Goal: Task Accomplishment & Management: Use online tool/utility

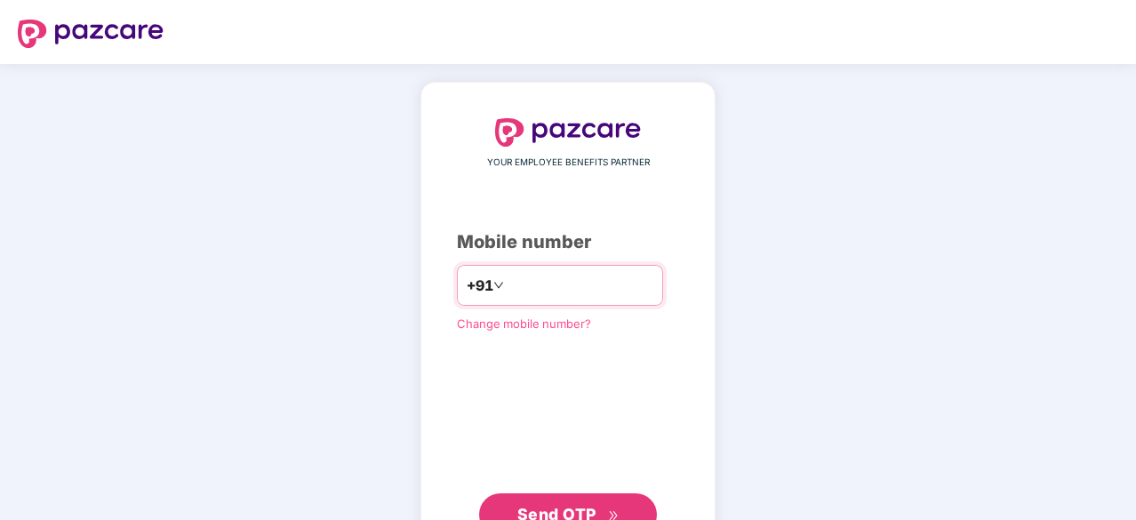
type input "**********"
click at [581, 495] on button "Send OTP" at bounding box center [568, 513] width 178 height 43
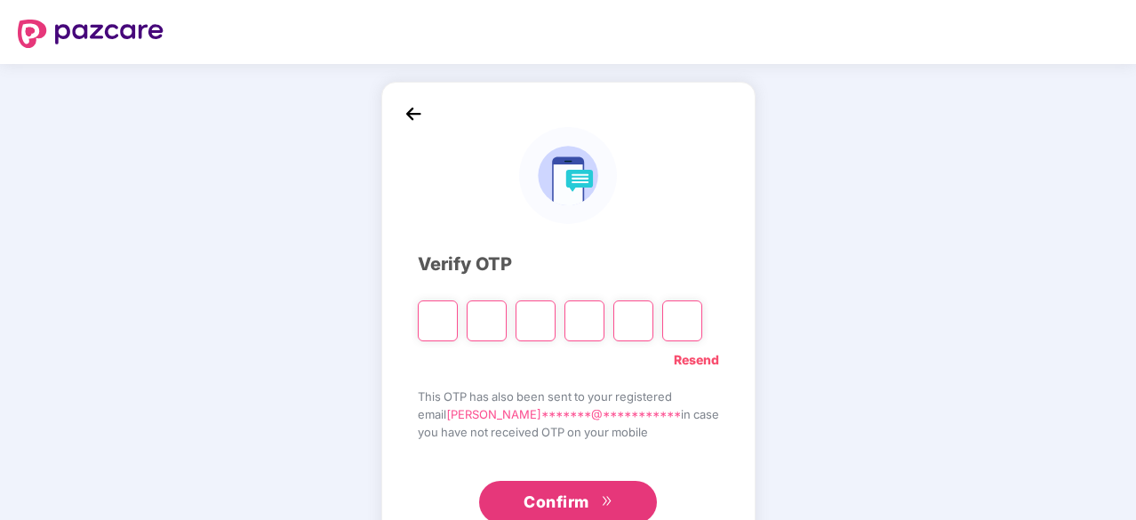
type input "*"
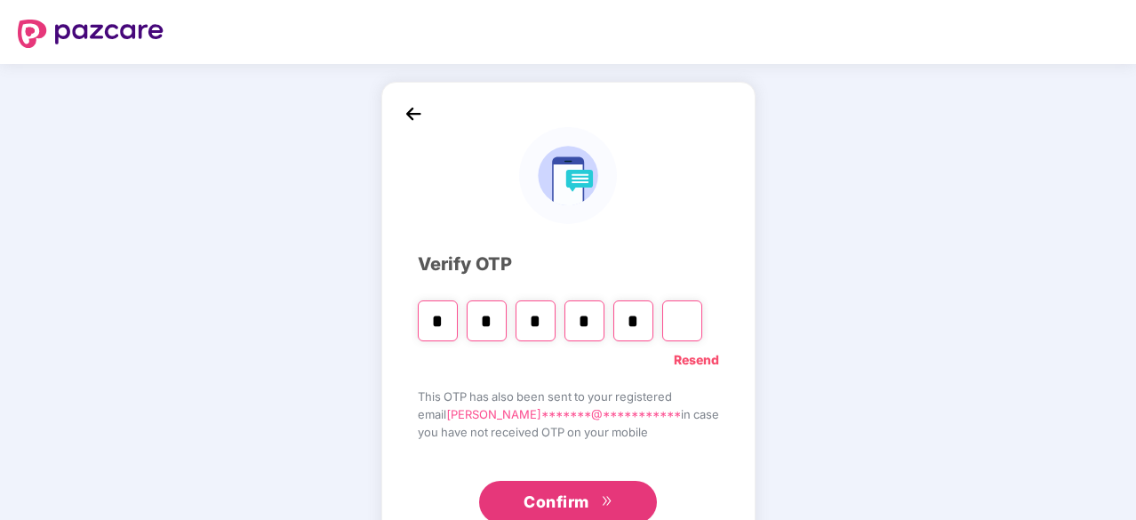
type input "*"
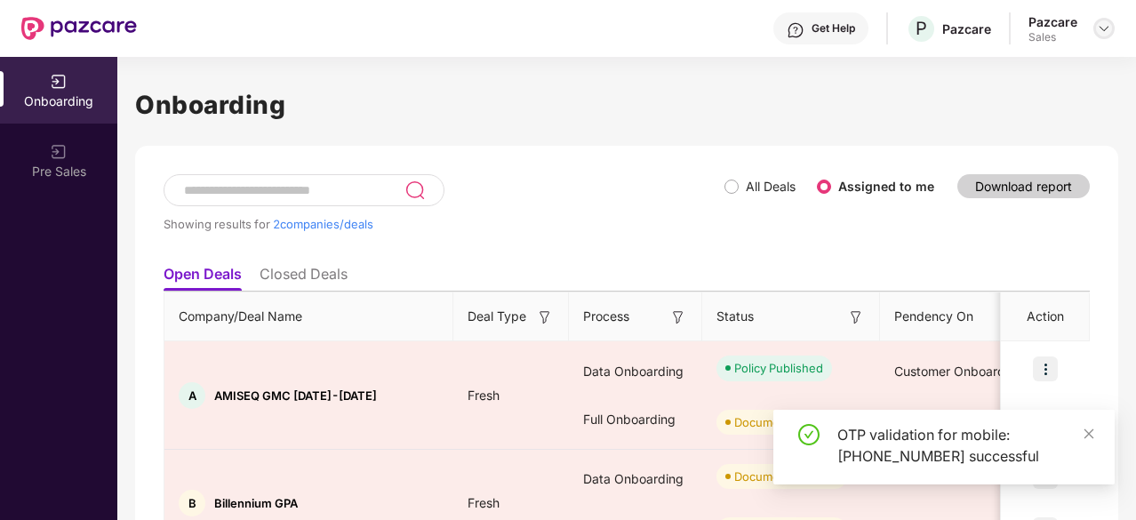
click at [1101, 33] on img at bounding box center [1104, 28] width 14 height 14
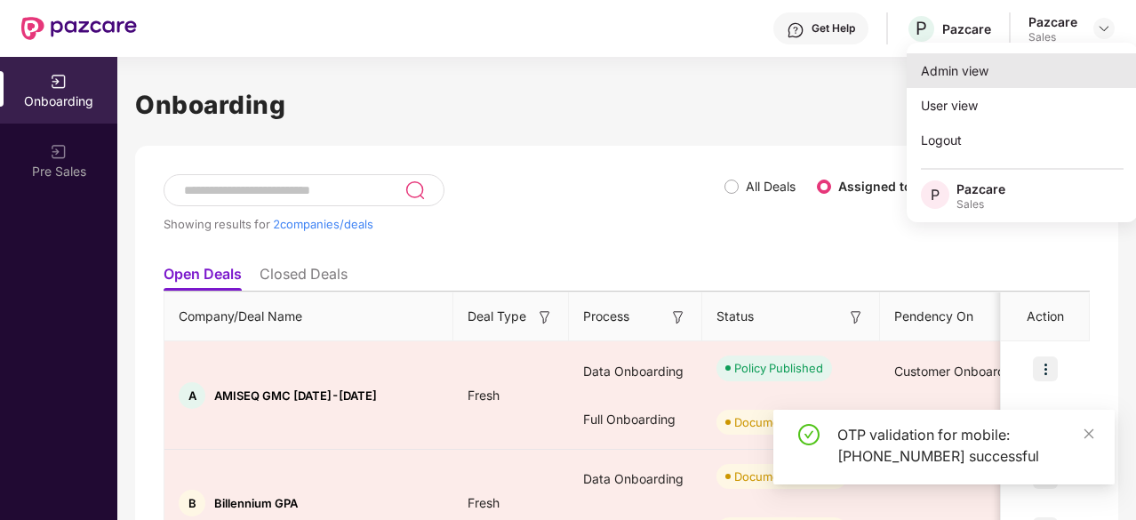
click at [1069, 66] on div "Admin view" at bounding box center [1022, 70] width 231 height 35
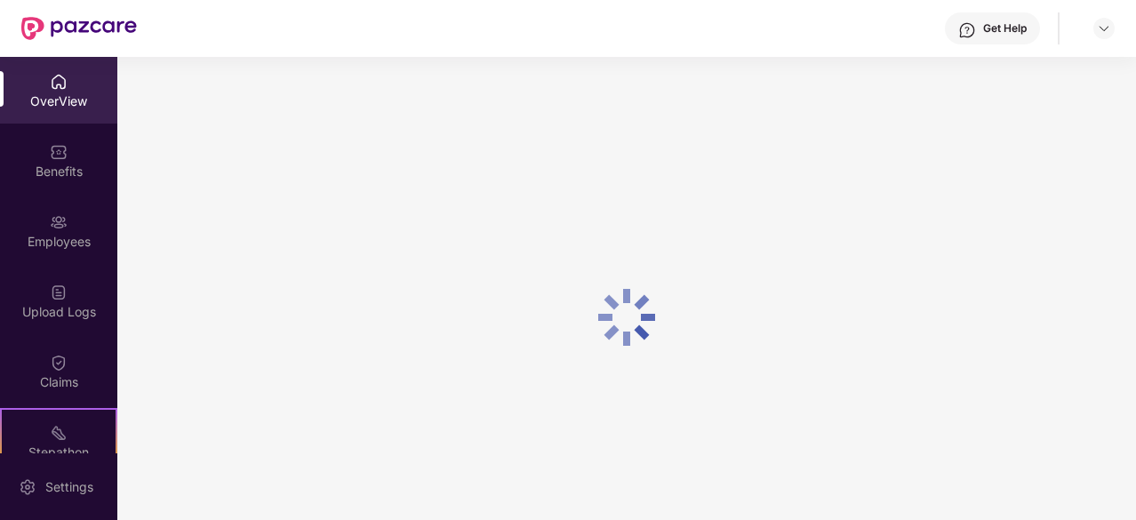
click at [1118, 31] on header "Get Help" at bounding box center [568, 28] width 1136 height 57
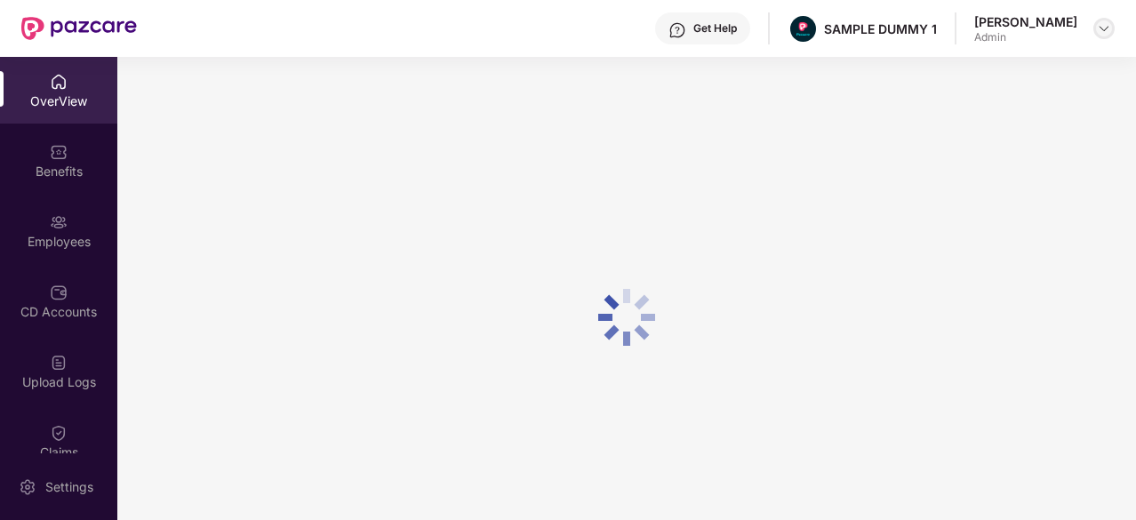
click at [1106, 31] on img at bounding box center [1104, 28] width 14 height 14
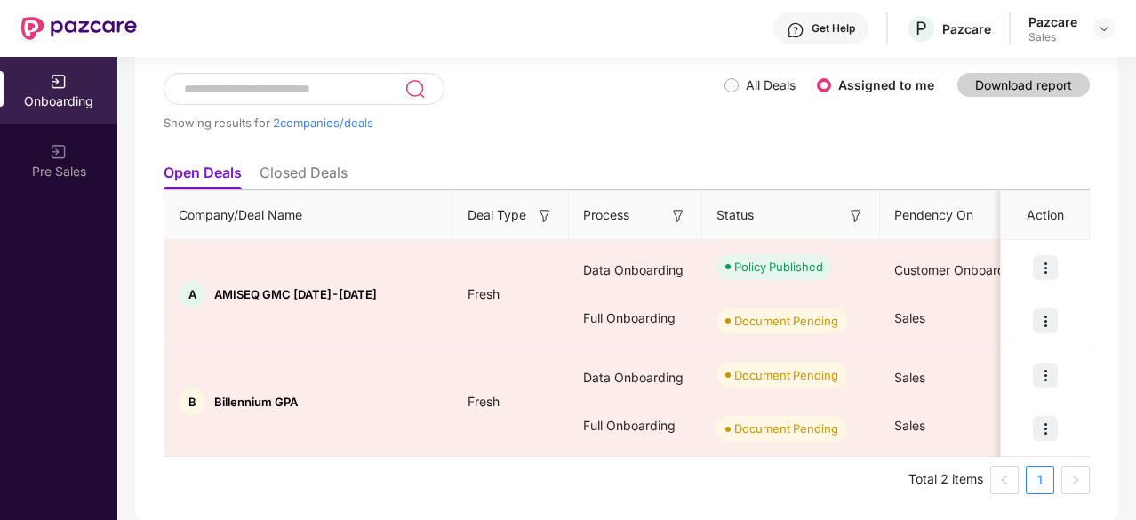
scroll to position [101, 0]
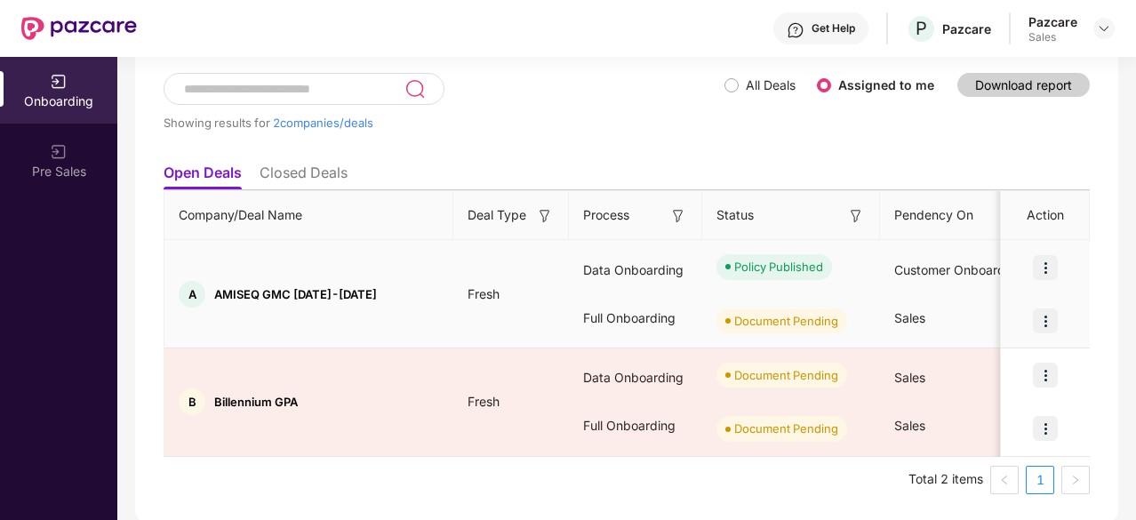
click at [1038, 312] on img at bounding box center [1045, 320] width 25 height 25
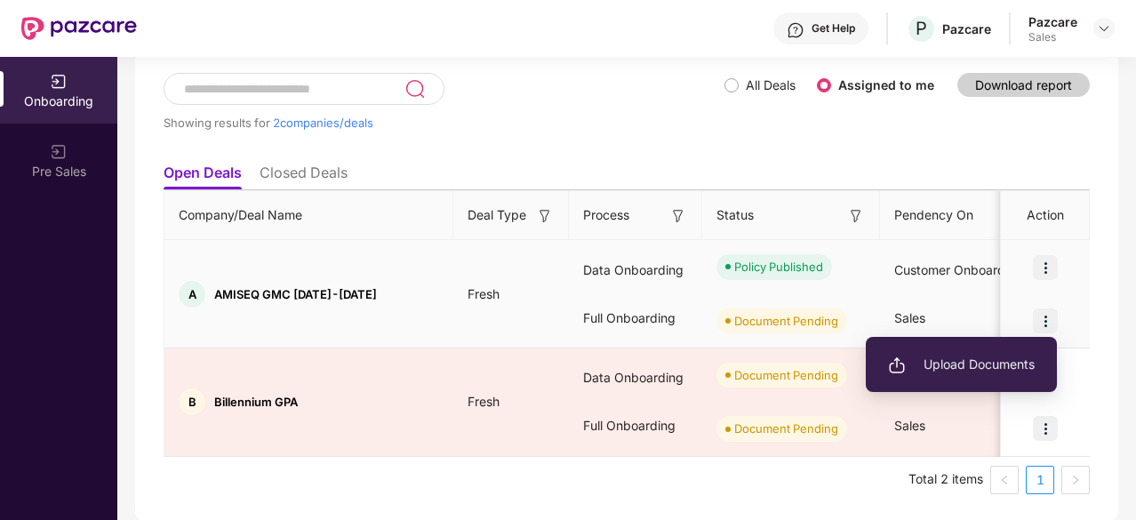
click at [991, 360] on span "Upload Documents" at bounding box center [961, 365] width 147 height 20
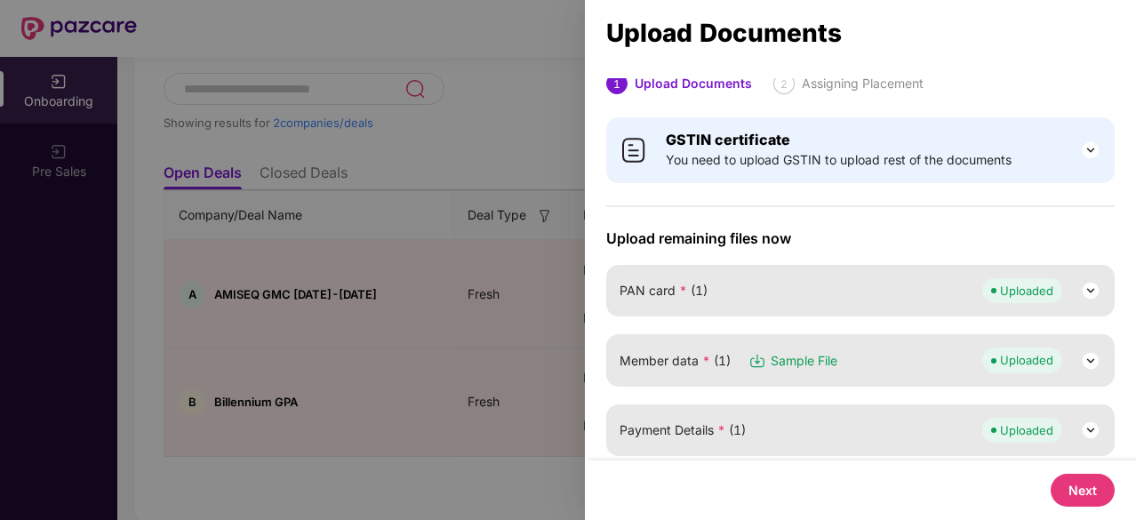
scroll to position [255, 0]
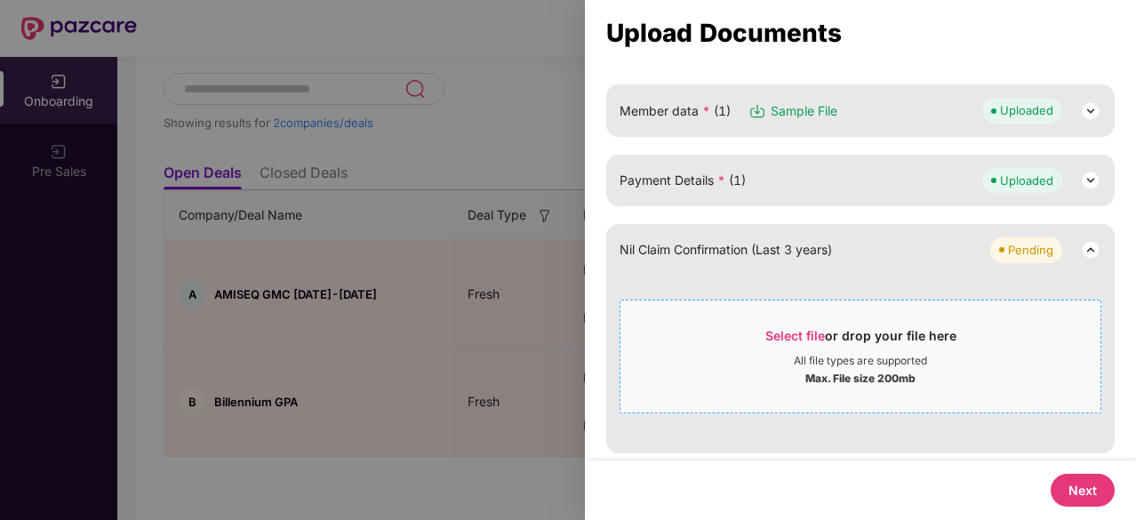
click at [816, 319] on span "Select file or drop your file here All file types are supported Max. File size …" at bounding box center [860, 356] width 480 height 85
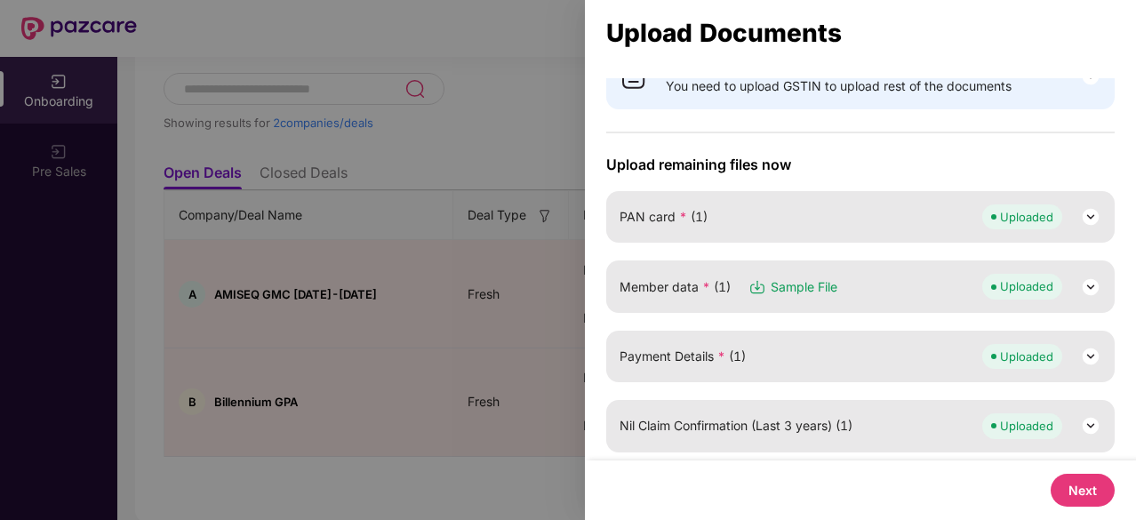
scroll to position [0, 0]
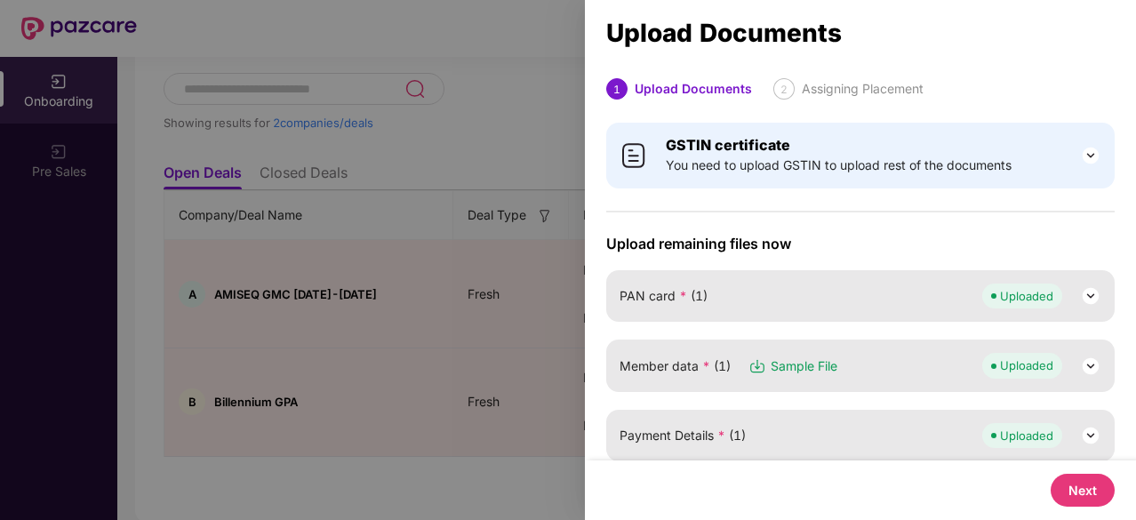
click at [1076, 486] on button "Next" at bounding box center [1083, 490] width 64 height 33
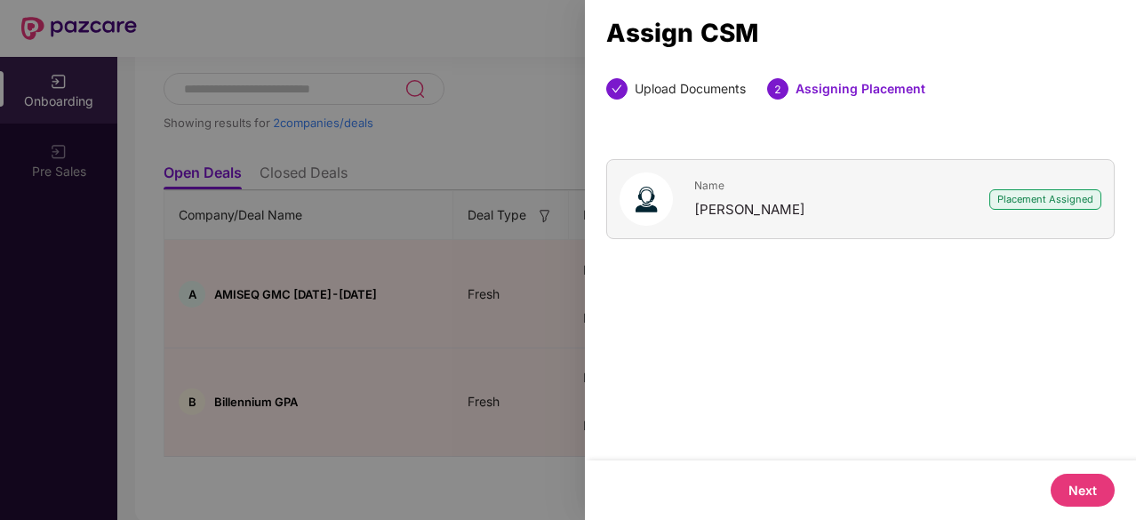
click at [1076, 486] on button "Next" at bounding box center [1083, 490] width 64 height 33
